Goal: Navigation & Orientation: Find specific page/section

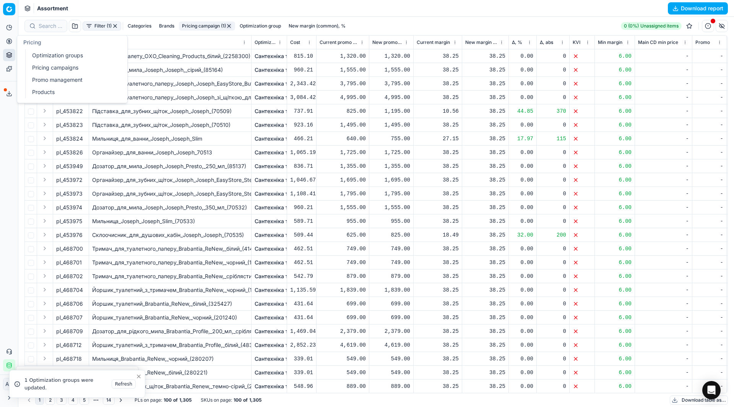
click at [31, 50] on link "Optimization groups" at bounding box center [73, 55] width 89 height 11
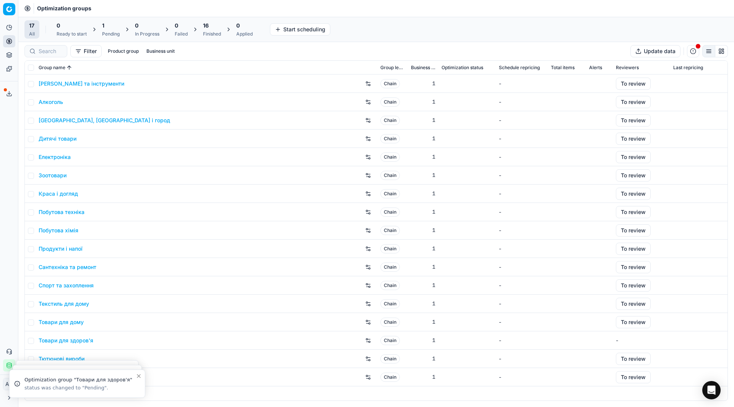
click at [15, 124] on div "Analytics Pricing Product portfolio Templates Export service 26 Contact support…" at bounding box center [9, 196] width 18 height 356
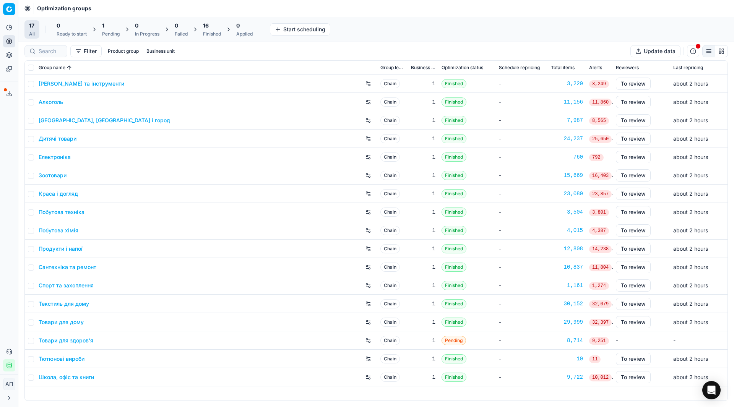
click at [70, 342] on link "Товари для здоров'я" at bounding box center [66, 341] width 55 height 8
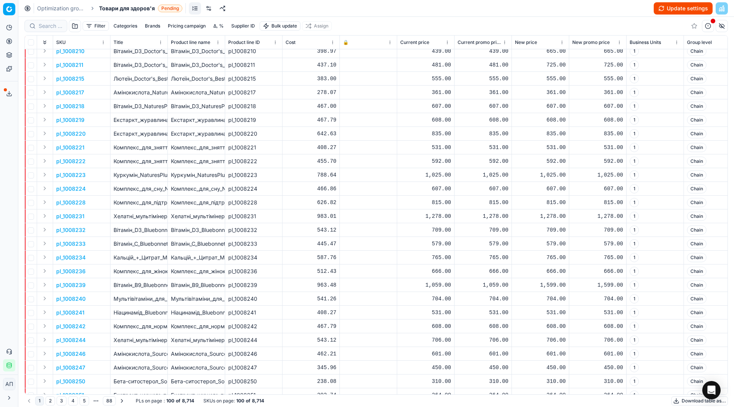
scroll to position [9, 0]
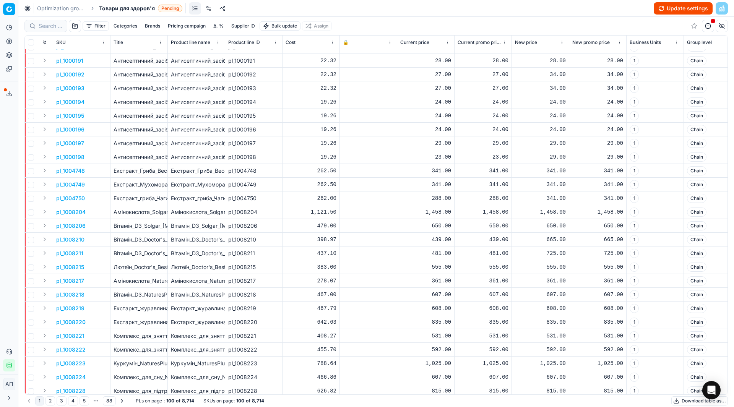
click at [209, 10] on link at bounding box center [209, 8] width 12 height 12
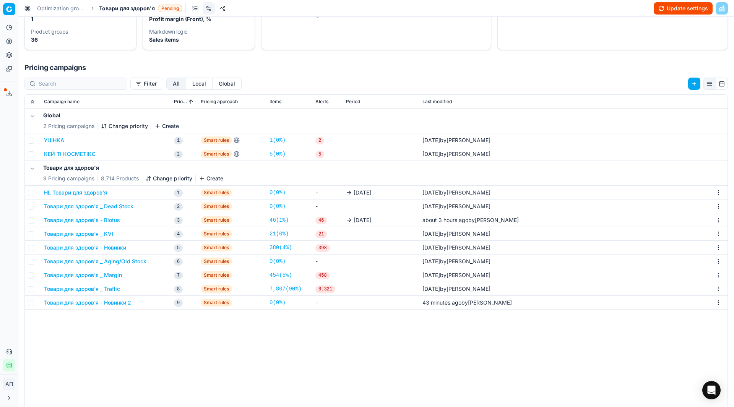
scroll to position [74, 0]
click at [64, 8] on link "Optimization groups" at bounding box center [61, 9] width 49 height 8
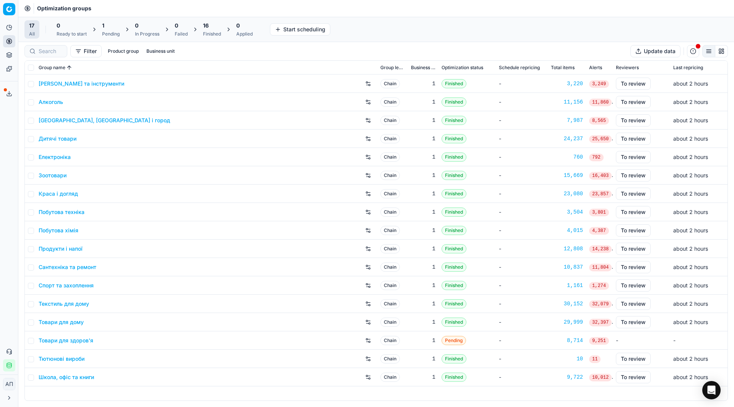
click at [61, 177] on link "Зоотовари" at bounding box center [53, 176] width 28 height 8
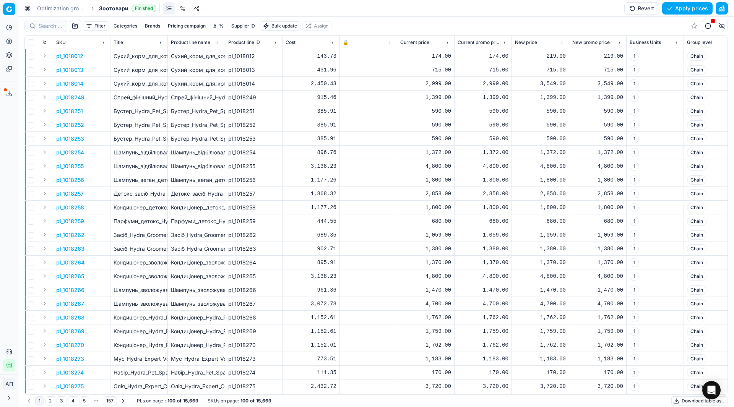
click at [182, 10] on link at bounding box center [183, 8] width 12 height 12
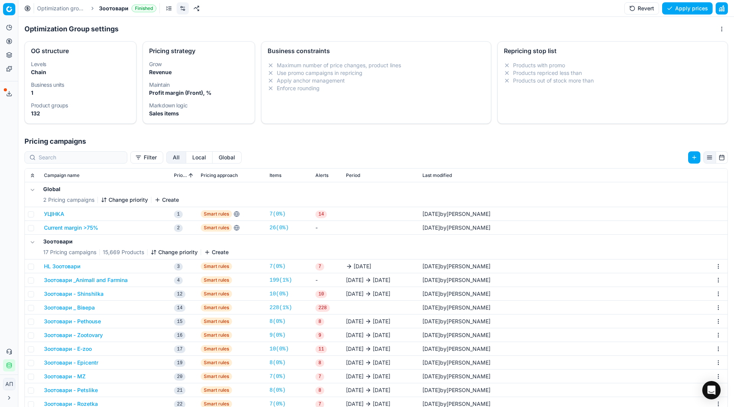
scroll to position [118, 0]
